Goal: Task Accomplishment & Management: Manage account settings

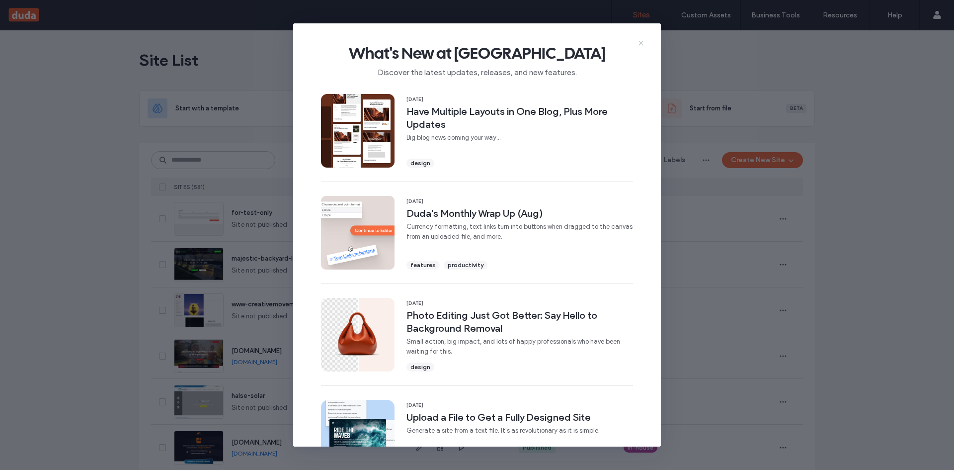
click at [642, 41] on icon at bounding box center [641, 43] width 8 height 8
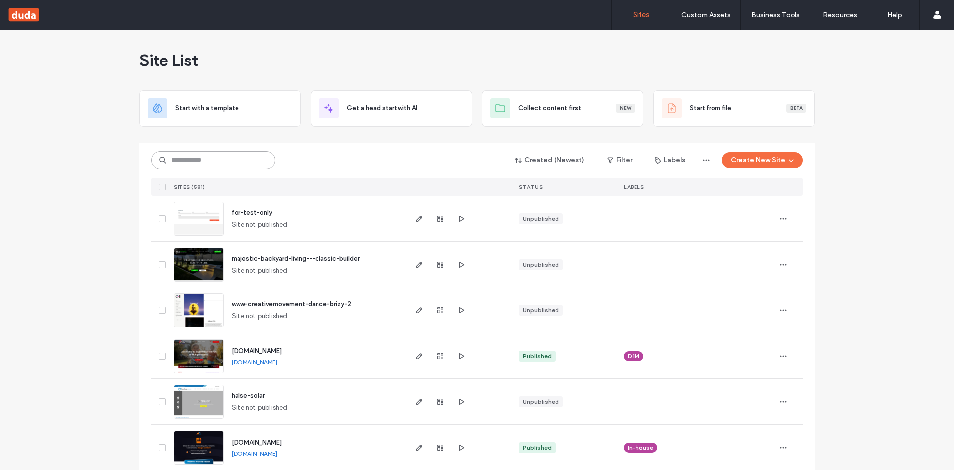
click at [199, 155] on input at bounding box center [213, 160] width 124 height 18
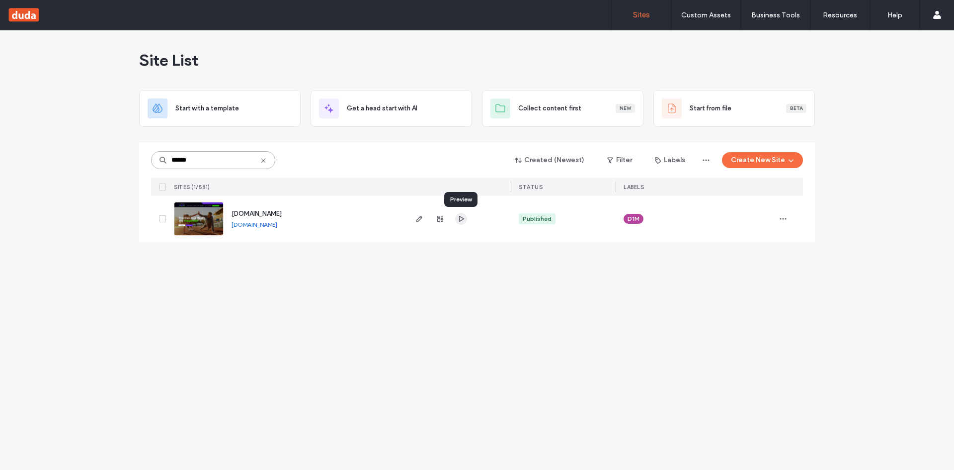
type input "******"
click at [456, 219] on span "button" at bounding box center [461, 219] width 12 height 12
click at [273, 226] on link "[DOMAIN_NAME]" at bounding box center [255, 224] width 46 height 7
drag, startPoint x: 420, startPoint y: 220, endPoint x: 433, endPoint y: 244, distance: 27.6
click at [420, 219] on use "button" at bounding box center [419, 219] width 6 height 6
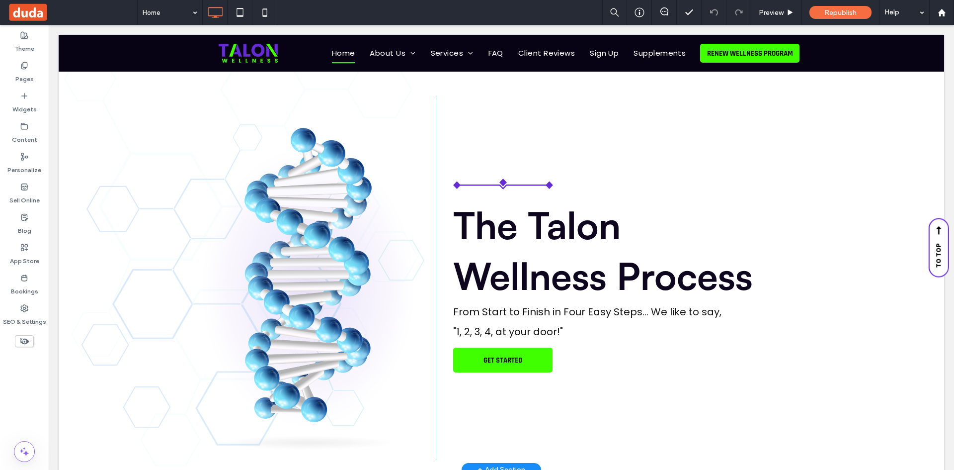
scroll to position [2037, 0]
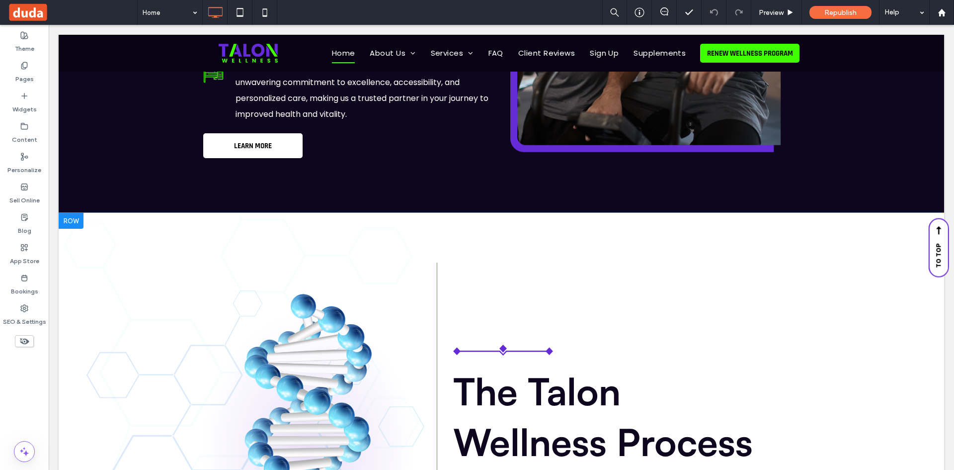
click at [74, 221] on div at bounding box center [71, 221] width 25 height 16
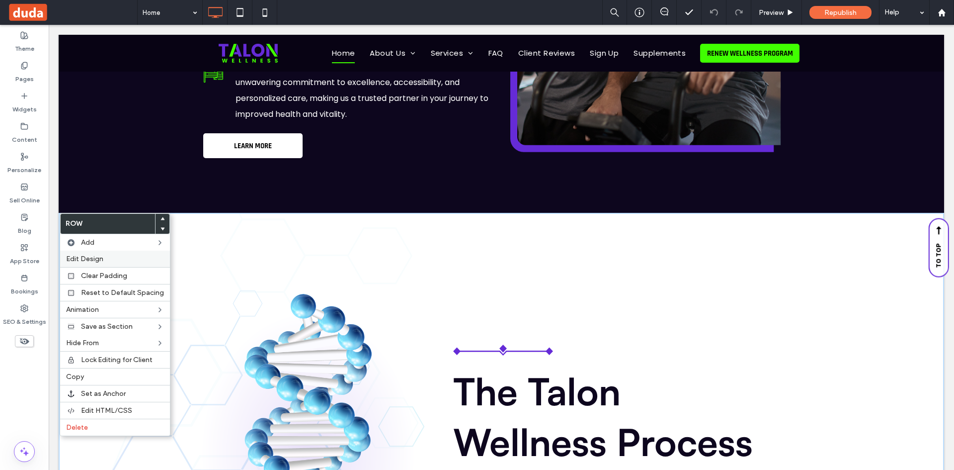
click at [88, 261] on span "Edit Design" at bounding box center [84, 258] width 37 height 8
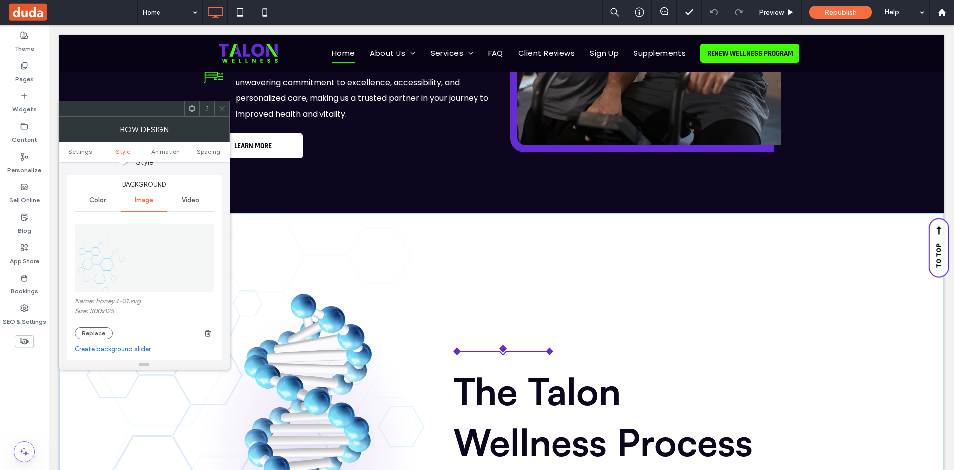
scroll to position [99, 0]
click at [223, 106] on icon at bounding box center [221, 108] width 7 height 7
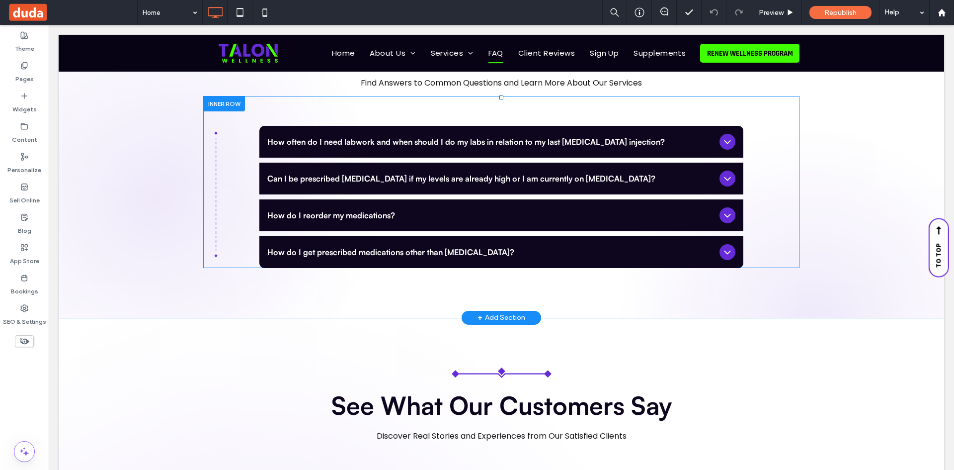
scroll to position [2931, 0]
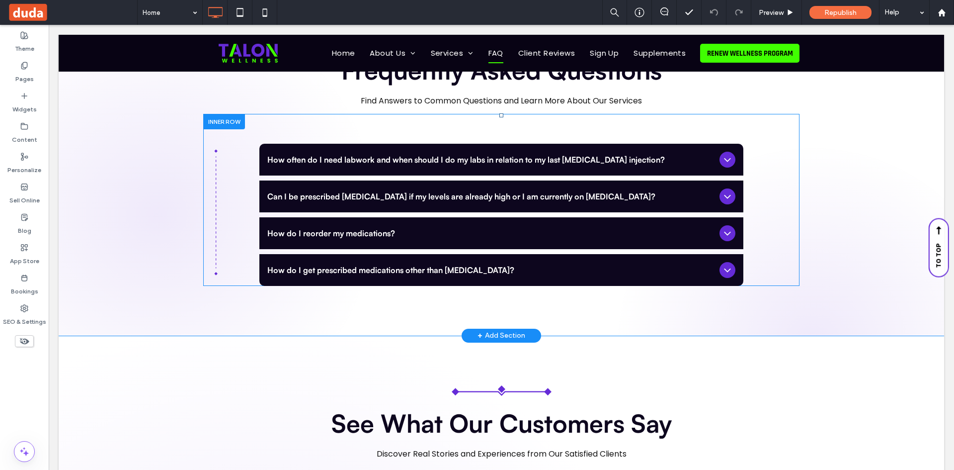
click at [215, 205] on div "How often do I need labwork and when should I do my labs in relation to my last…" at bounding box center [501, 212] width 596 height 147
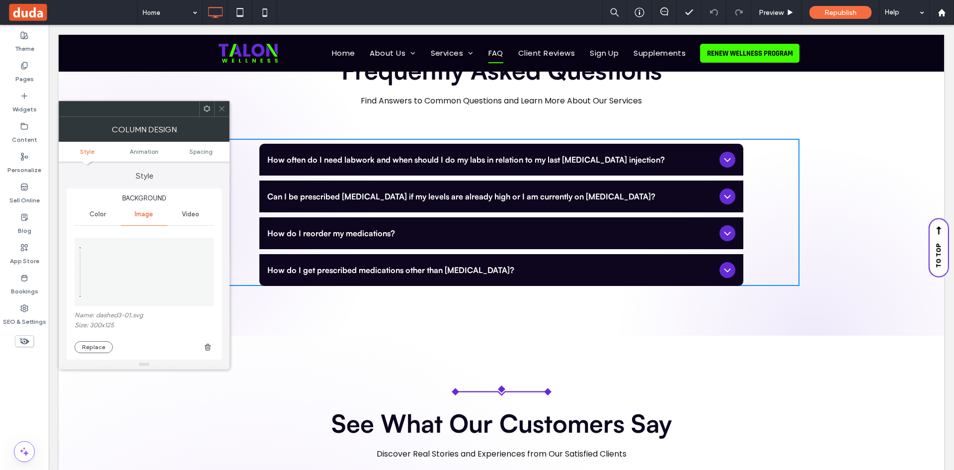
click at [220, 109] on icon at bounding box center [221, 108] width 7 height 7
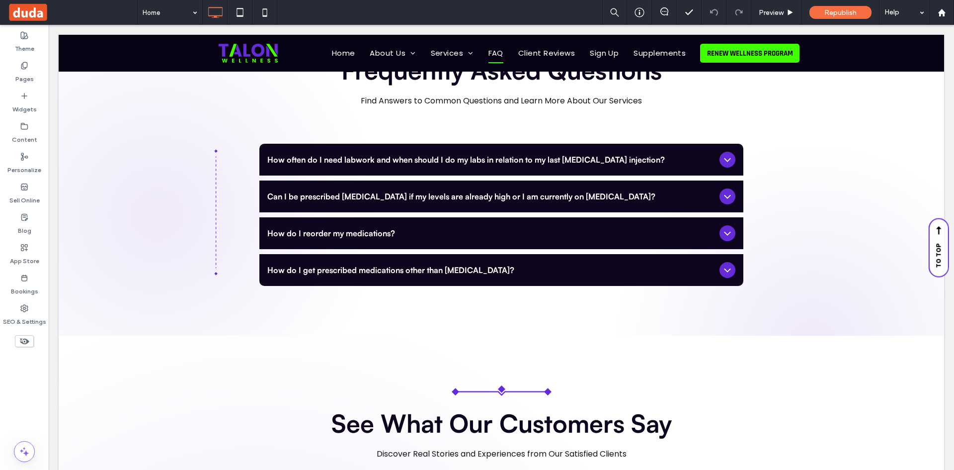
click at [43, 367] on div "Theme Pages Widgets Content Personalize Sell Online Blog App Store Bookings SEO…" at bounding box center [24, 247] width 49 height 445
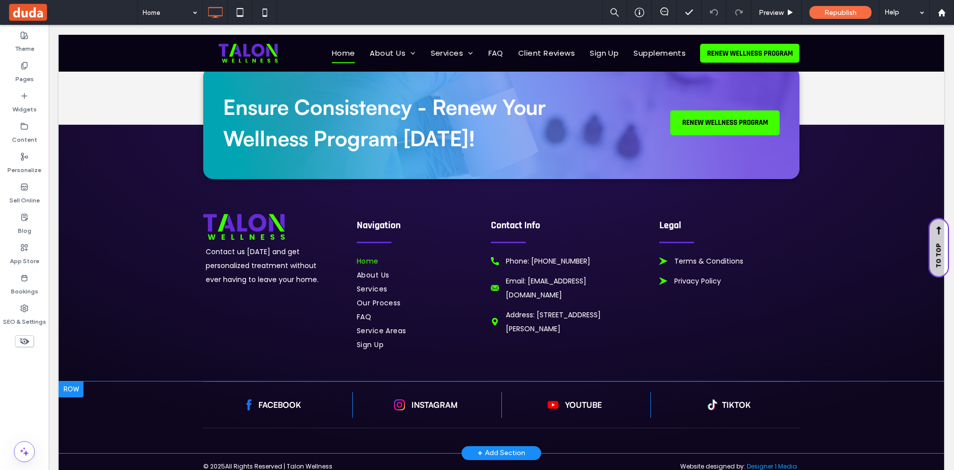
scroll to position [4796, 0]
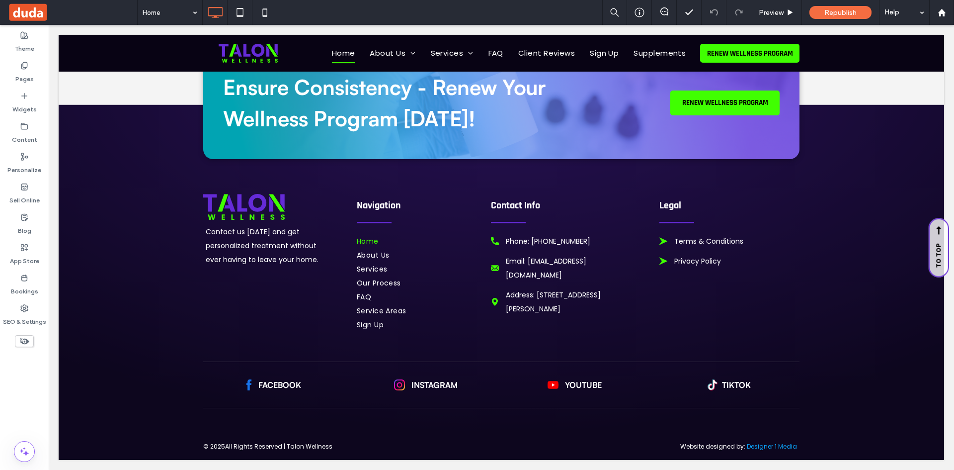
click at [5, 379] on div "Theme Pages Widgets Content Personalize Sell Online Blog App Store Bookings SEO…" at bounding box center [24, 247] width 49 height 445
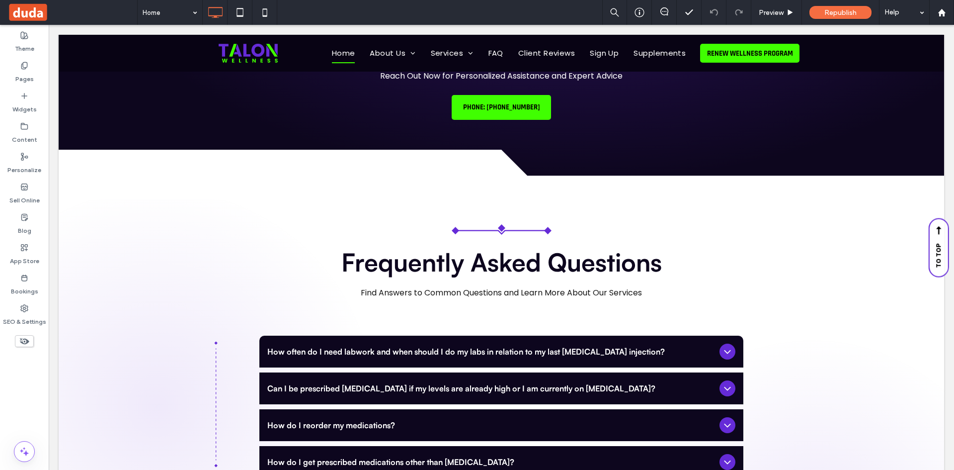
scroll to position [2697, 0]
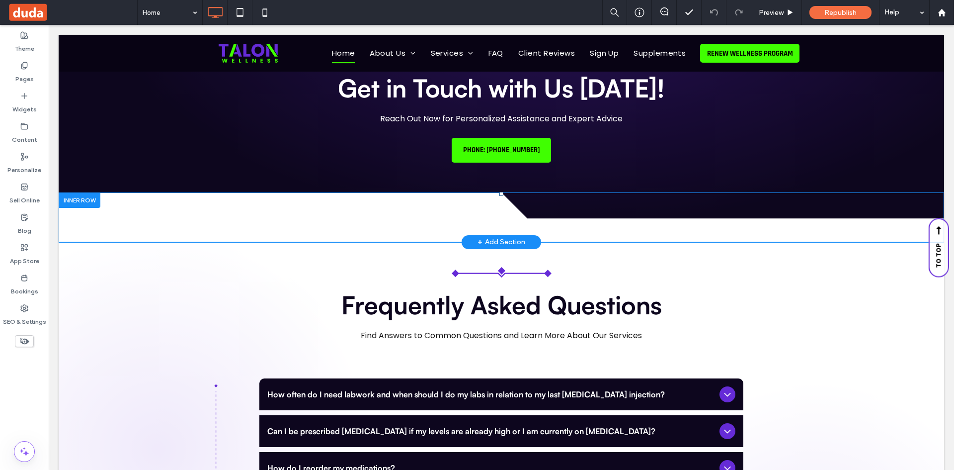
click at [83, 203] on div at bounding box center [80, 199] width 42 height 15
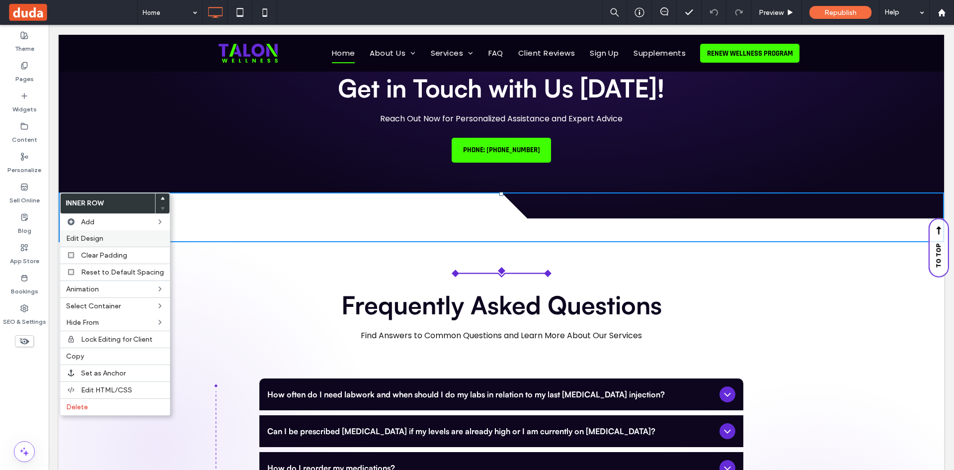
click at [108, 233] on div "Edit Design" at bounding box center [115, 238] width 110 height 16
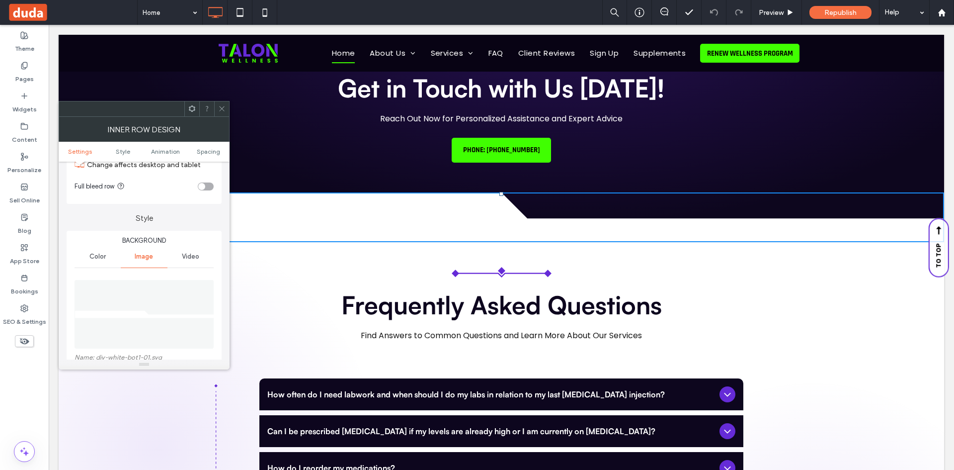
scroll to position [99, 0]
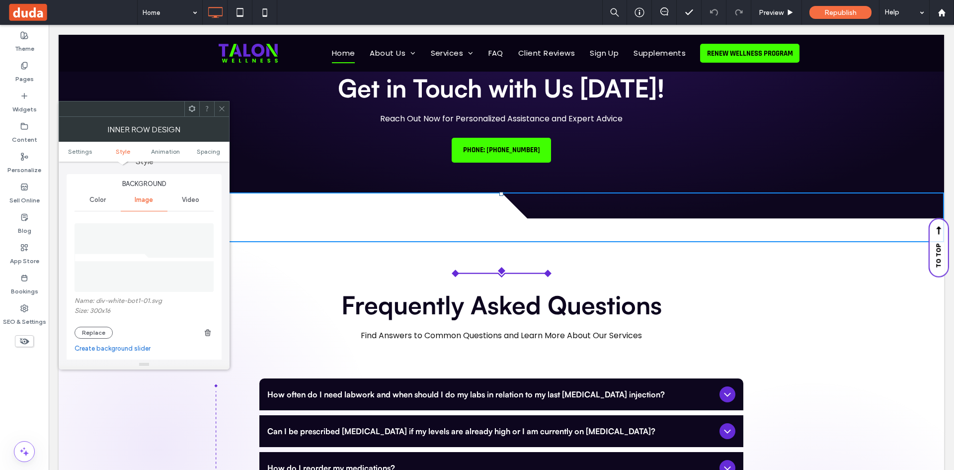
click at [222, 113] on span at bounding box center [221, 108] width 7 height 15
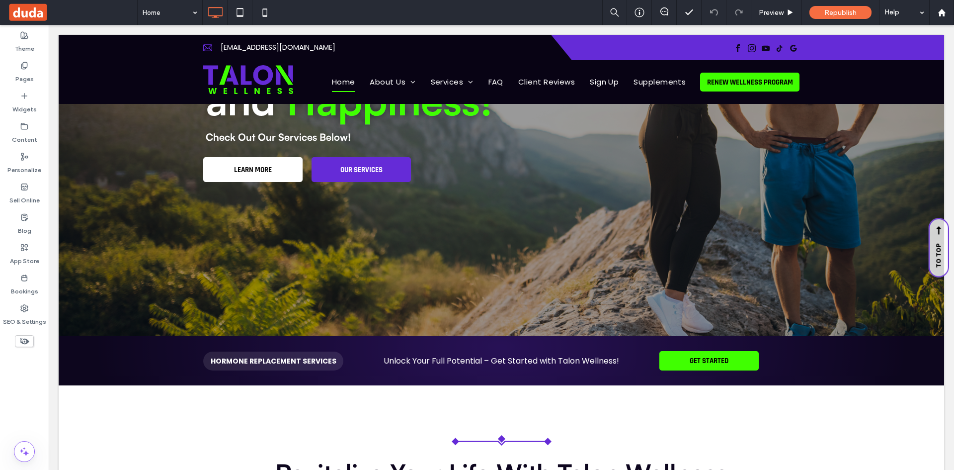
scroll to position [0, 0]
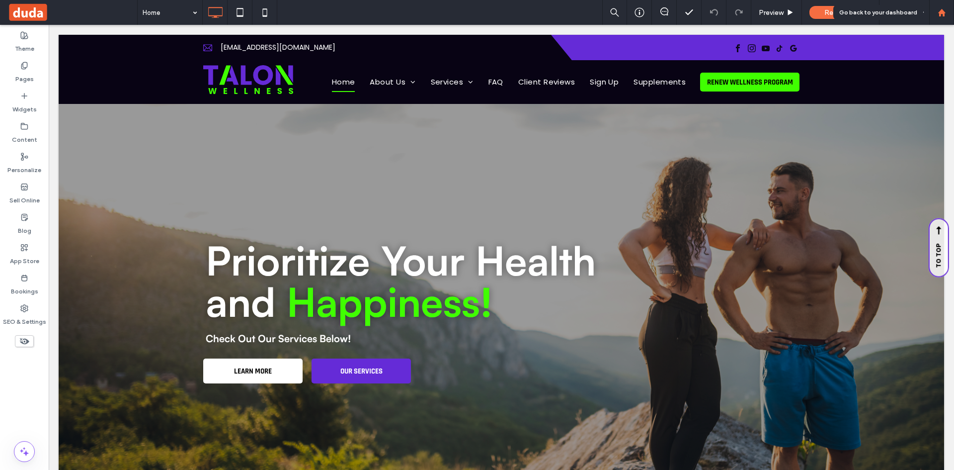
click at [947, 14] on div at bounding box center [942, 12] width 24 height 8
